Goal: Information Seeking & Learning: Learn about a topic

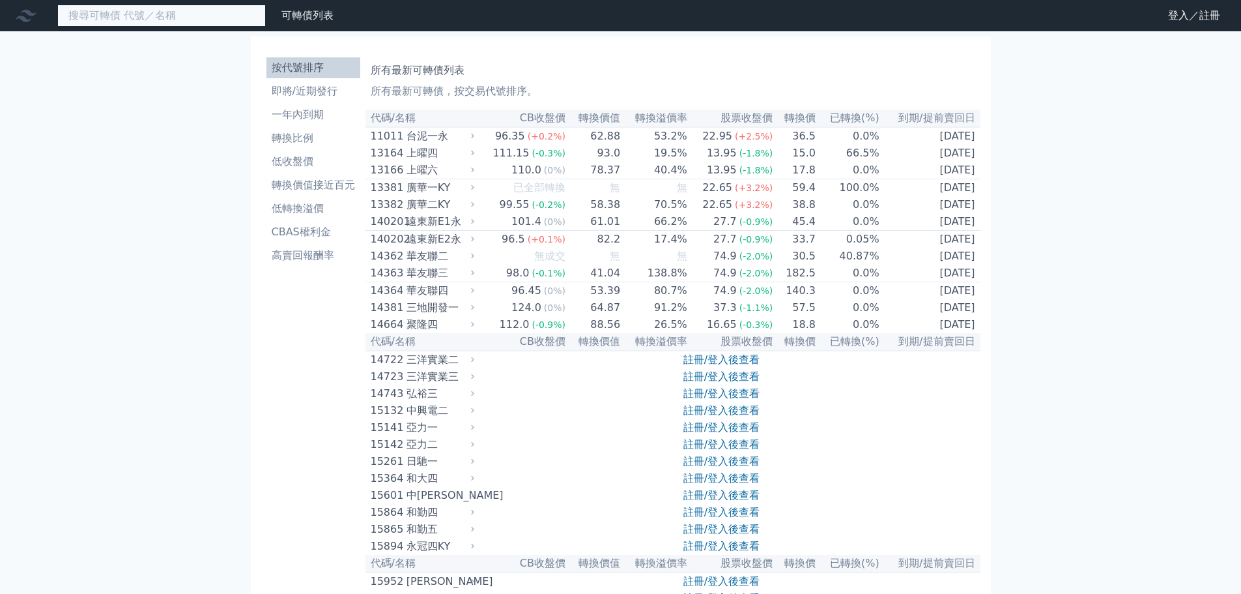
click at [197, 17] on input at bounding box center [161, 16] width 209 height 22
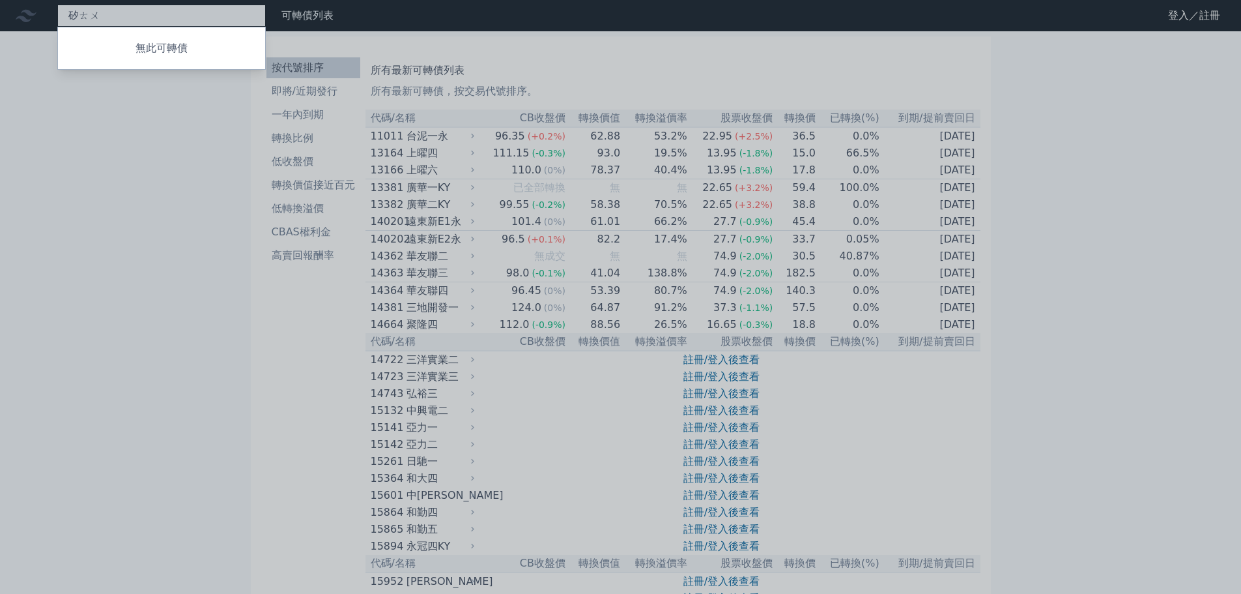
type input "矽ㄊㄨ"
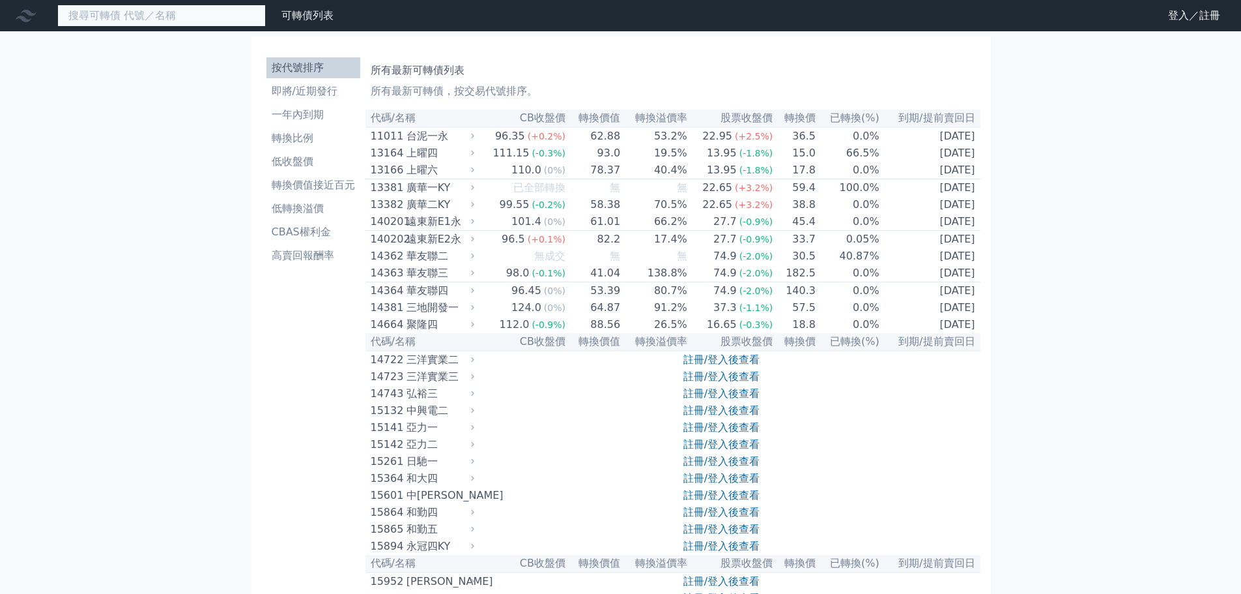
click at [179, 21] on input at bounding box center [161, 16] width 209 height 22
type input "ㄋ"
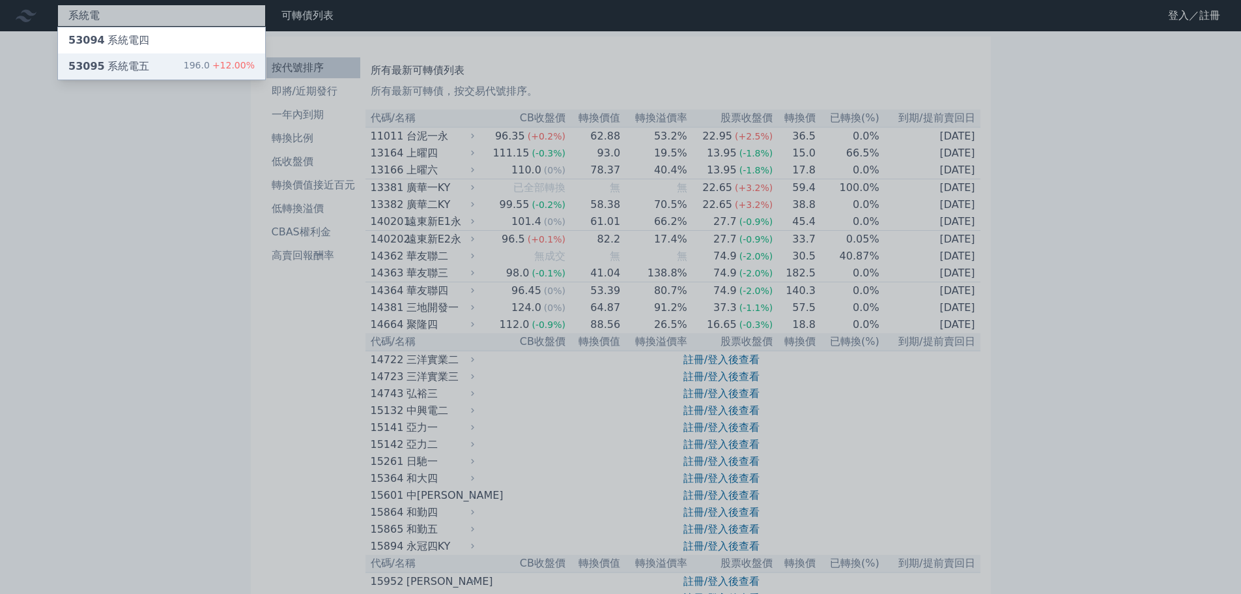
type input "系統電"
click at [151, 68] on div "53095 系統電五 196.0 +12.00%" at bounding box center [161, 66] width 207 height 26
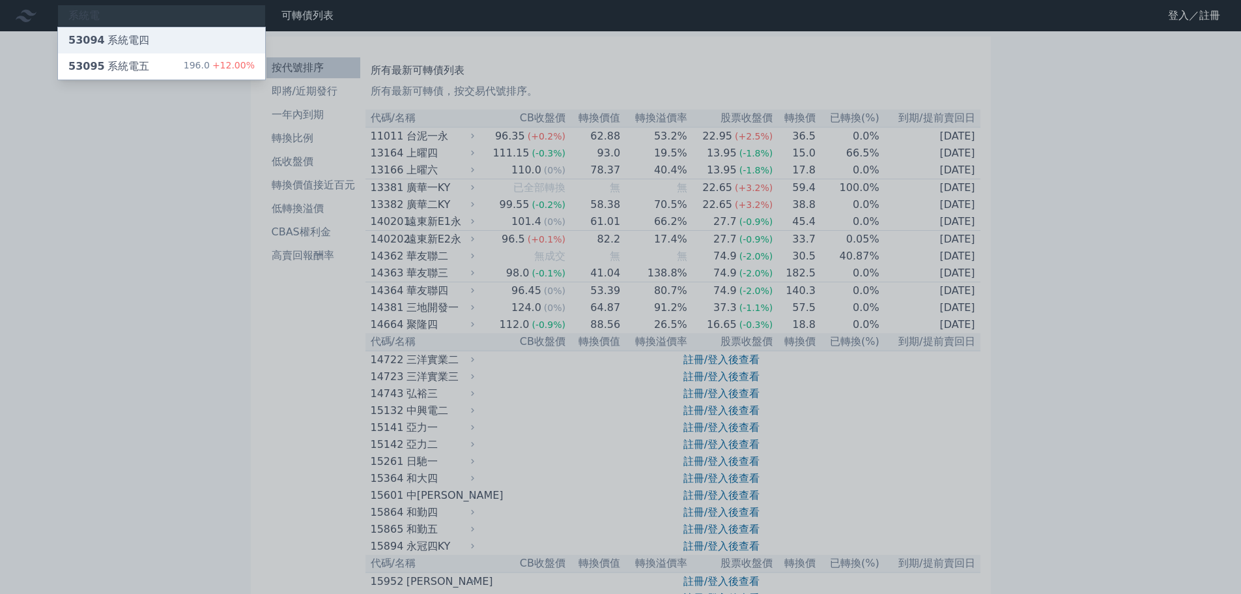
click at [212, 31] on div "53094 系統電四" at bounding box center [161, 40] width 207 height 26
click at [156, 61] on div "53095 系統電五 196.0 +12.00%" at bounding box center [161, 66] width 207 height 26
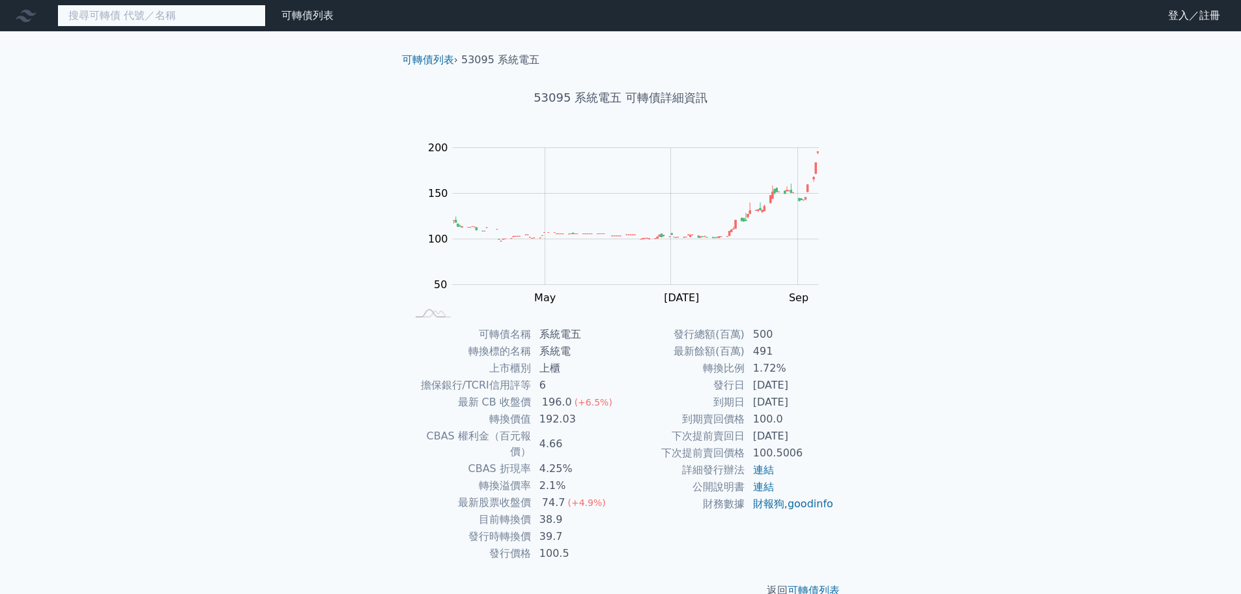
click at [185, 18] on input at bounding box center [161, 16] width 209 height 22
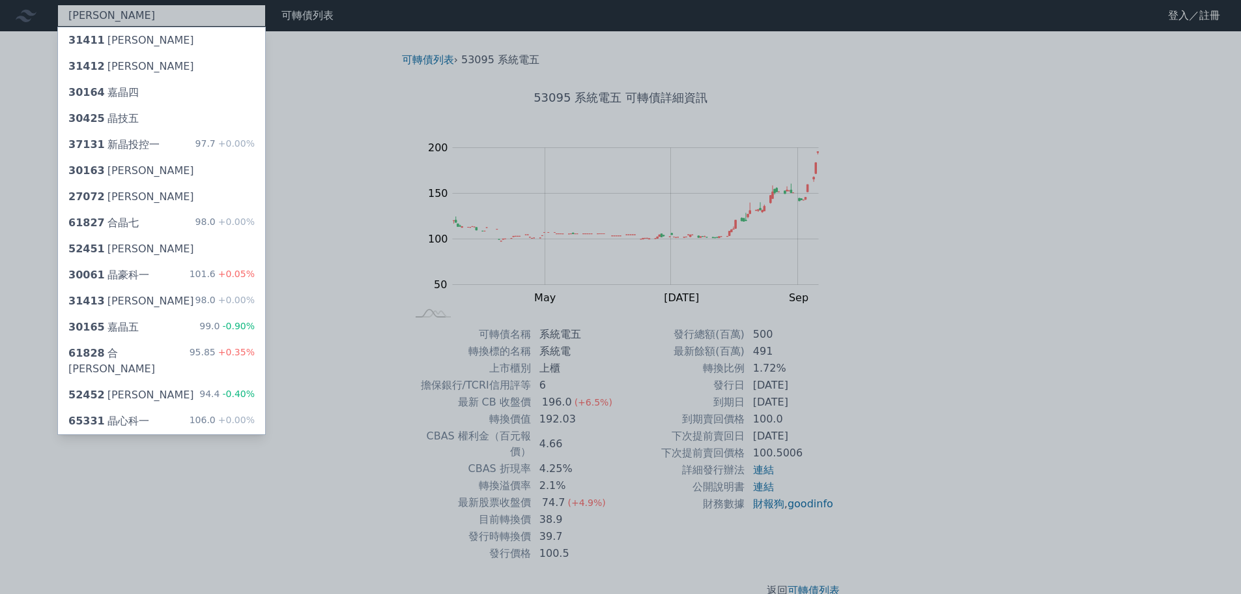
type input "[PERSON_NAME]"
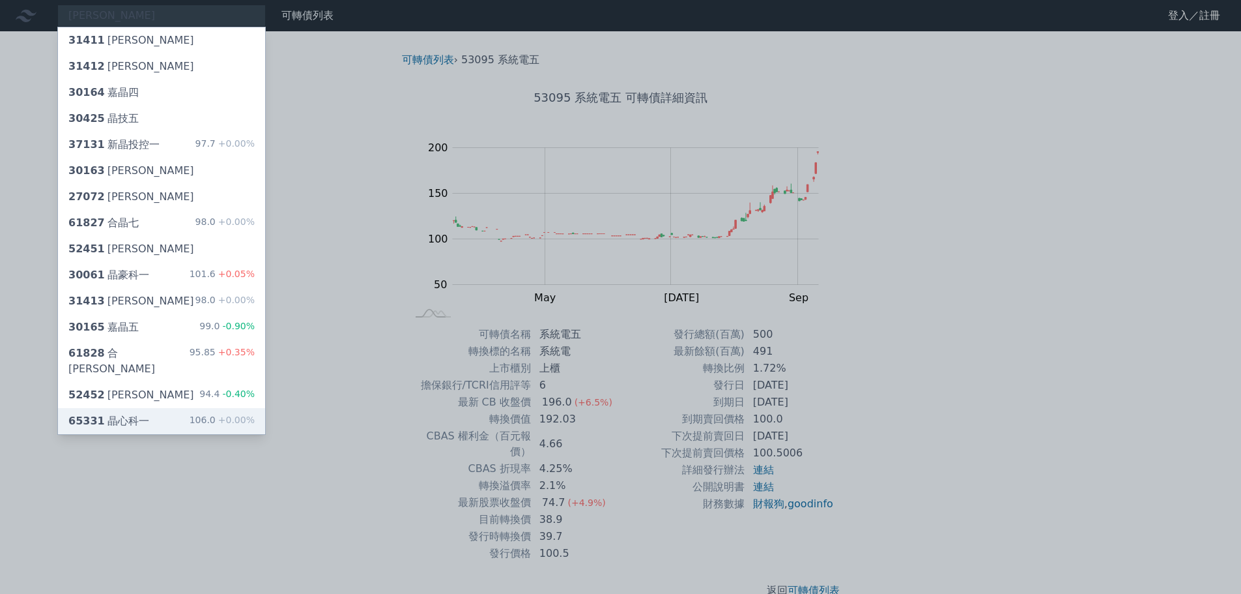
click at [122, 413] on div "65331 晶心科一" at bounding box center [108, 421] width 81 height 16
